Goal: Navigation & Orientation: Find specific page/section

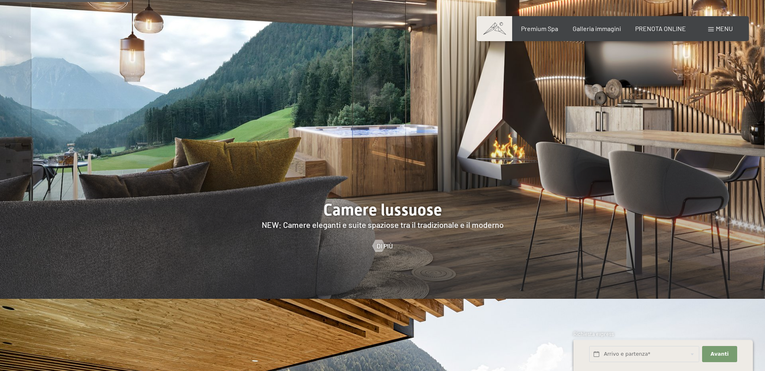
scroll to position [766, 0]
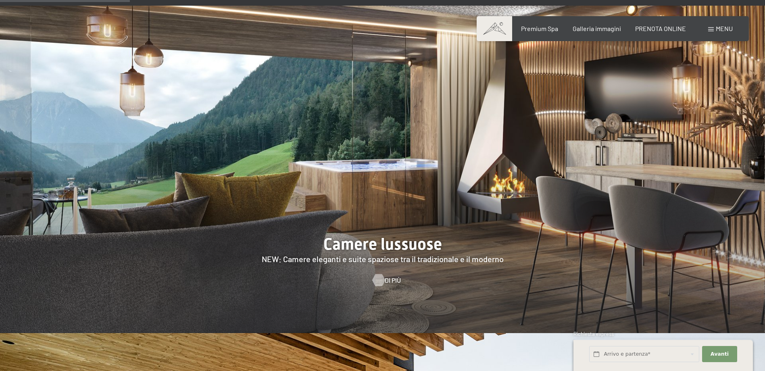
click at [378, 274] on div at bounding box center [378, 280] width 7 height 12
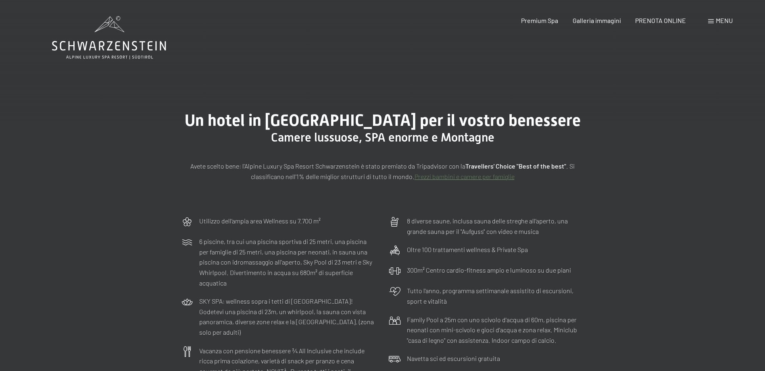
click at [715, 19] on div "Menu" at bounding box center [720, 20] width 25 height 9
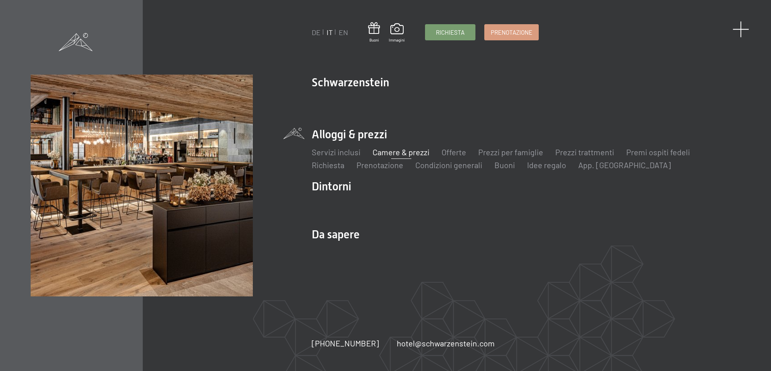
click at [739, 30] on span at bounding box center [741, 29] width 17 height 17
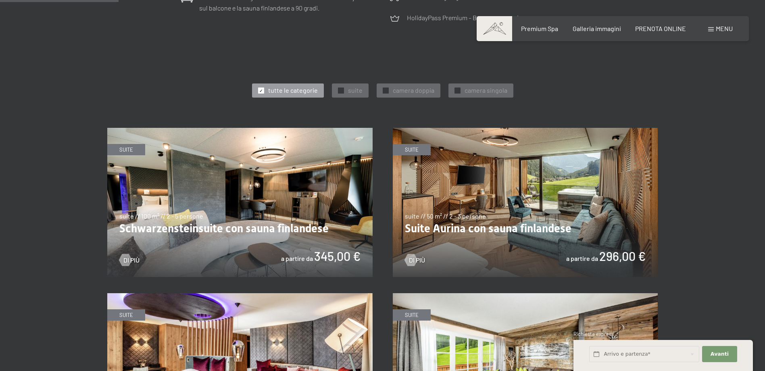
scroll to position [403, 0]
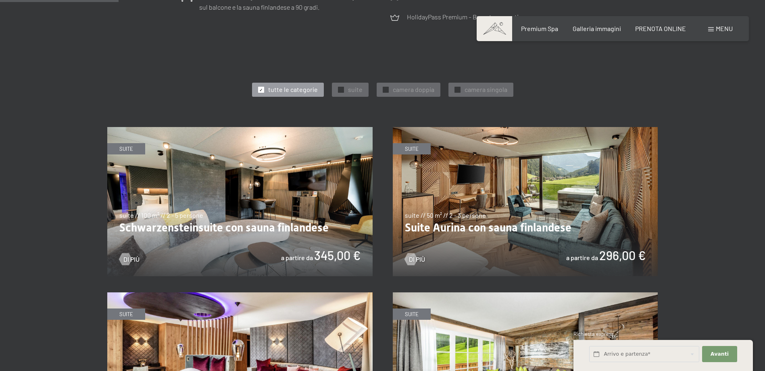
click at [228, 228] on img at bounding box center [239, 201] width 265 height 149
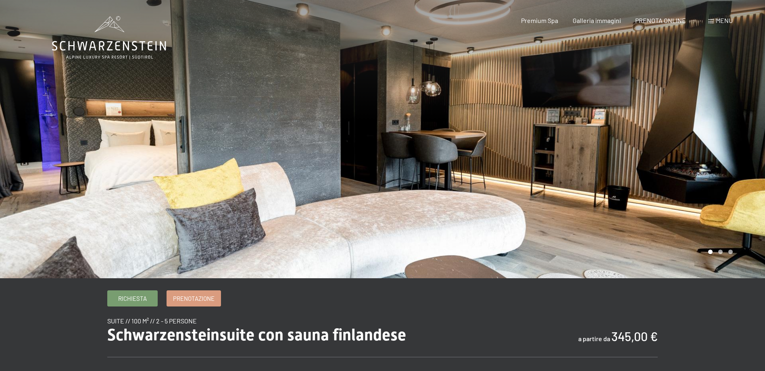
click at [704, 209] on div at bounding box center [574, 139] width 383 height 278
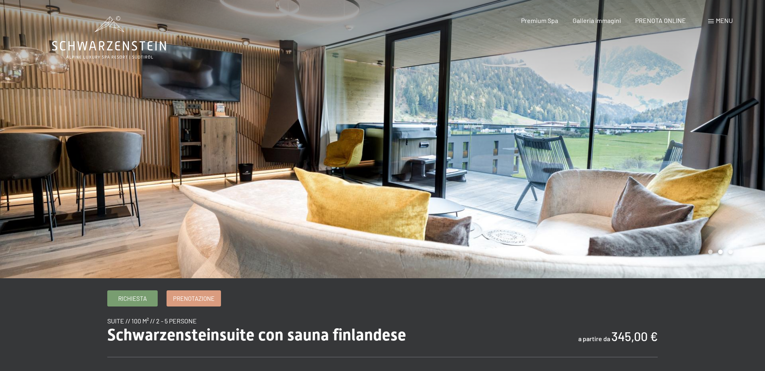
click at [704, 209] on div at bounding box center [574, 139] width 383 height 278
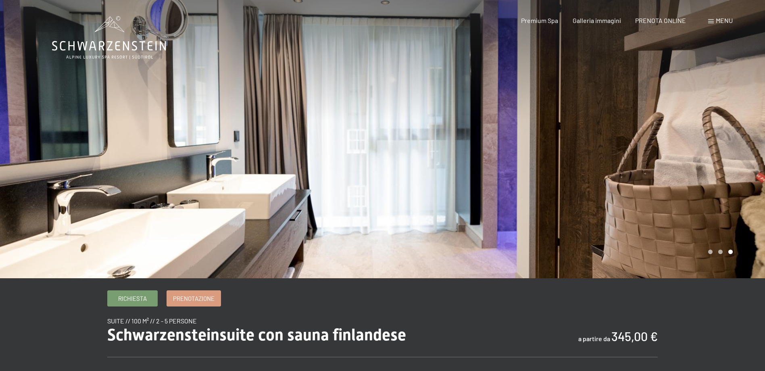
click at [704, 209] on div at bounding box center [574, 139] width 383 height 278
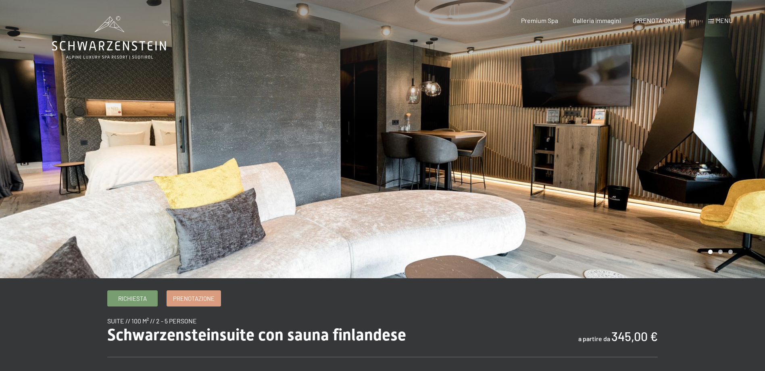
click at [704, 209] on div at bounding box center [574, 139] width 383 height 278
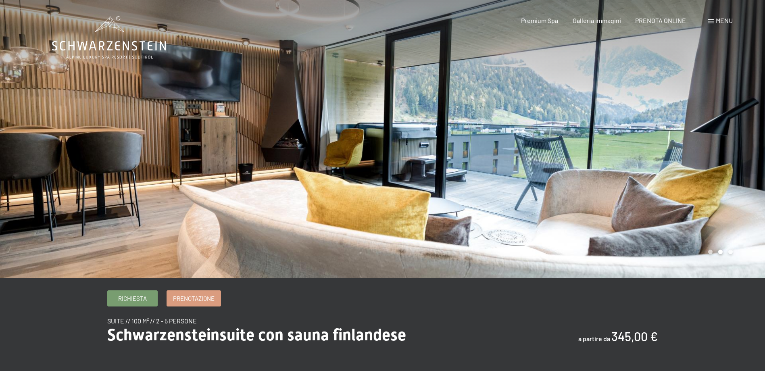
click at [704, 209] on div at bounding box center [574, 139] width 383 height 278
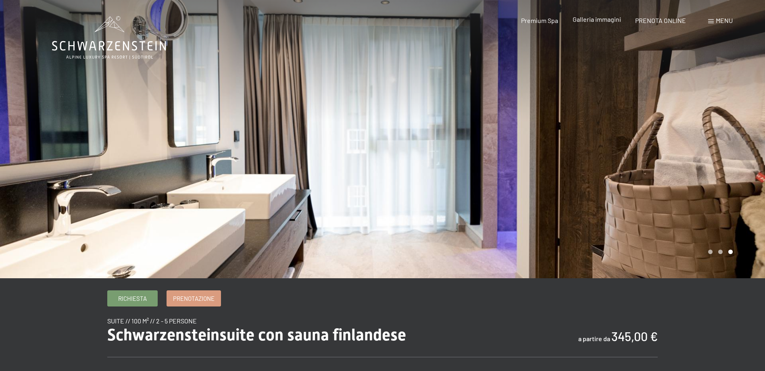
click at [585, 18] on span "Galleria immagini" at bounding box center [596, 19] width 48 height 8
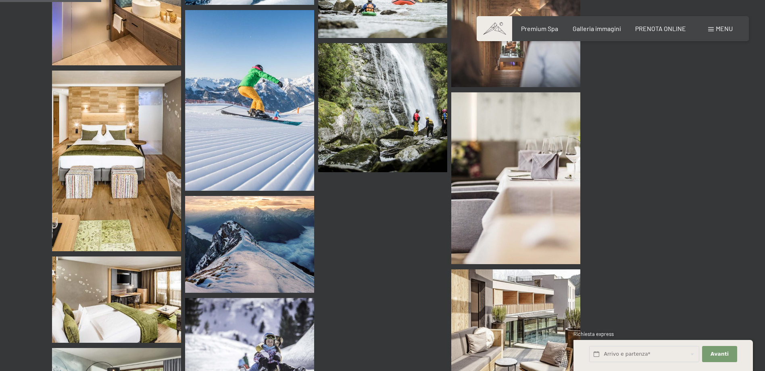
scroll to position [1371, 0]
